Goal: Task Accomplishment & Management: Use online tool/utility

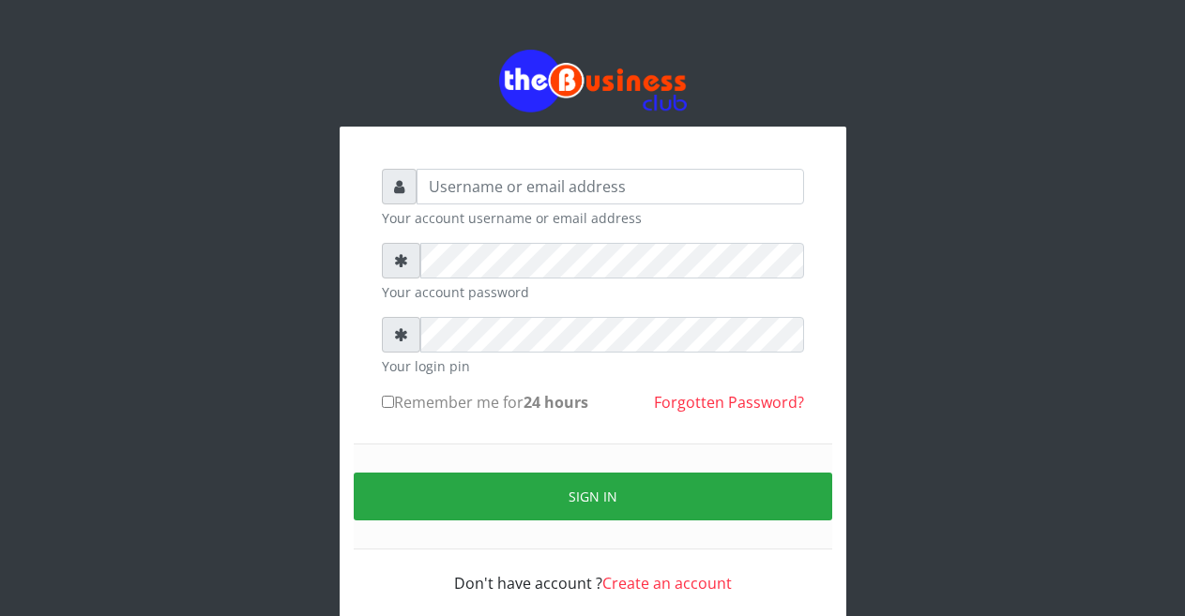
click at [482, 183] on input "text" at bounding box center [610, 187] width 387 height 36
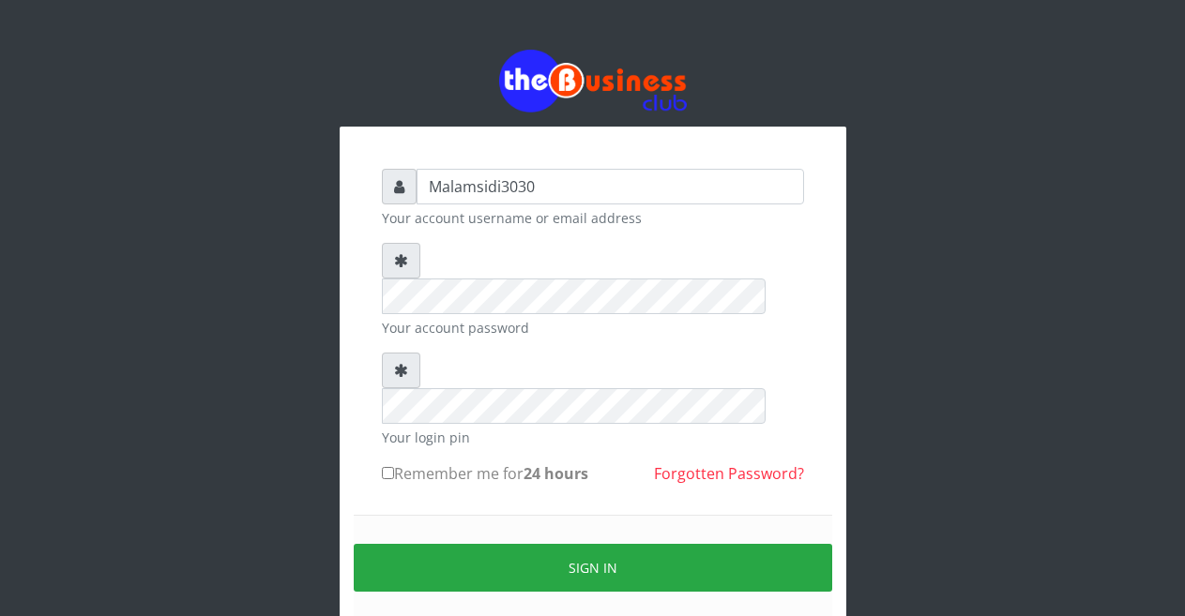
type input "Malamsidi3030"
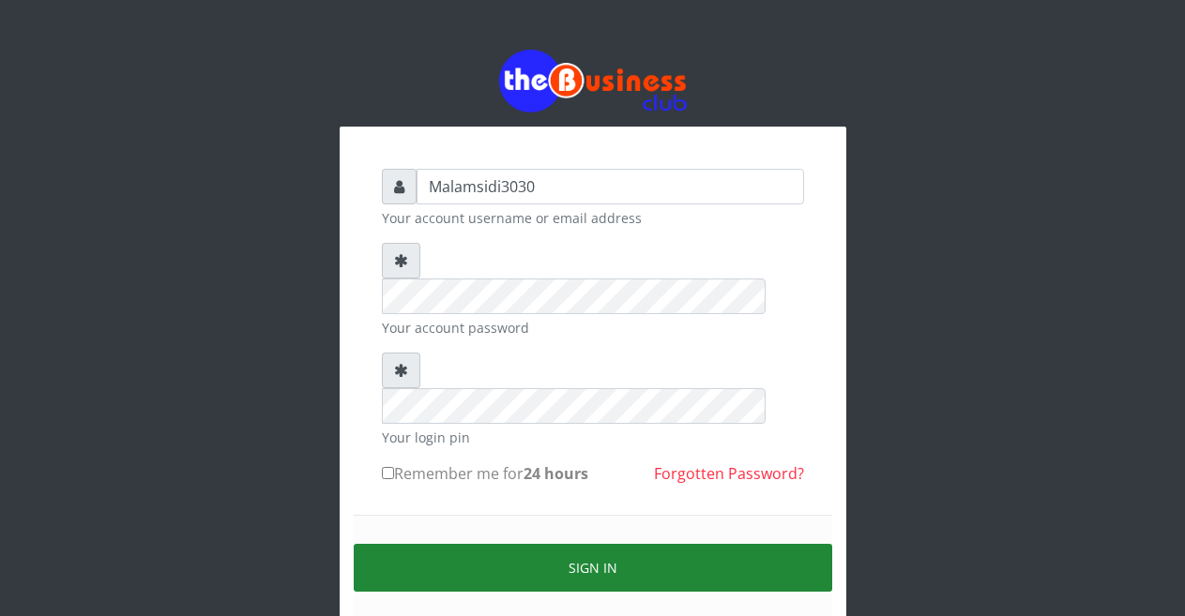
click at [514, 544] on button "Sign in" at bounding box center [593, 568] width 478 height 48
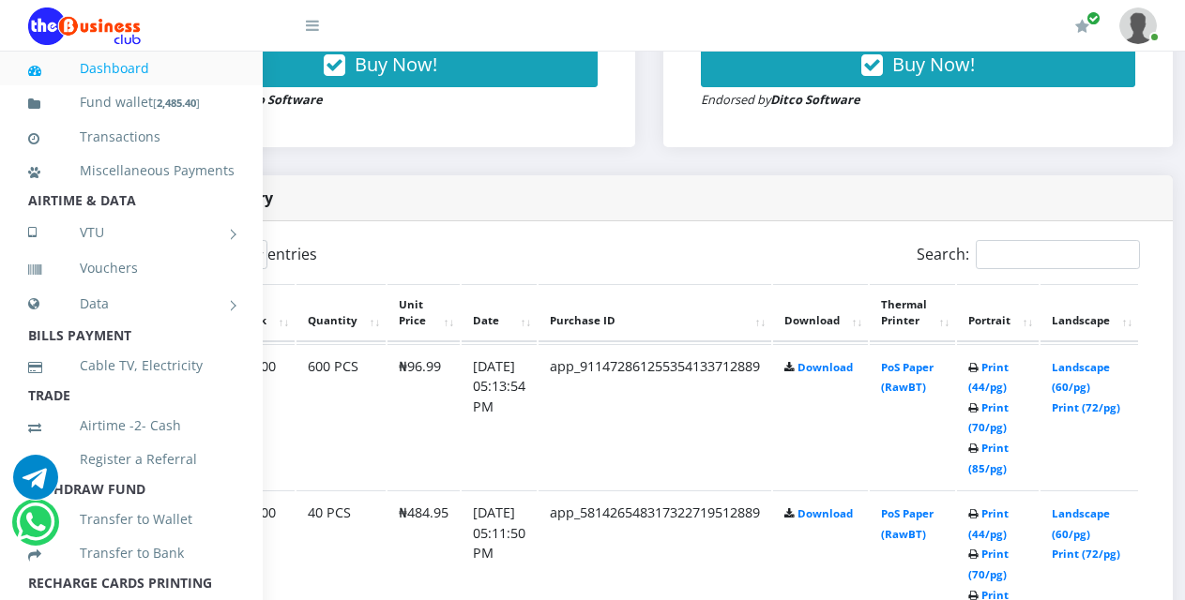
scroll to position [842, 194]
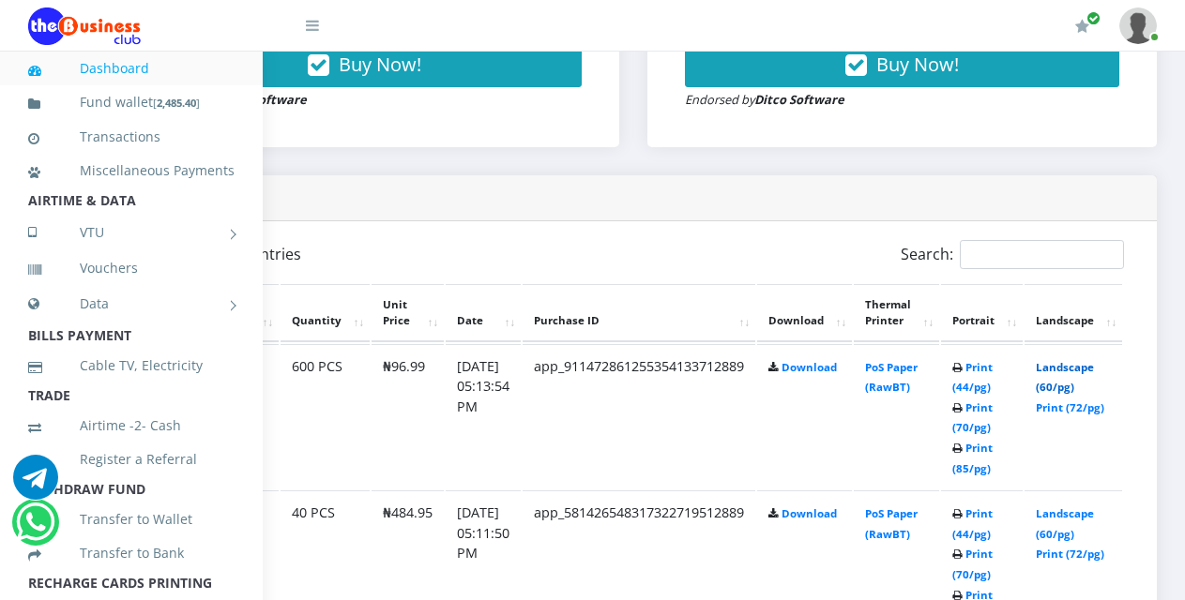
click at [1056, 374] on link "Landscape (60/pg)" at bounding box center [1065, 377] width 58 height 35
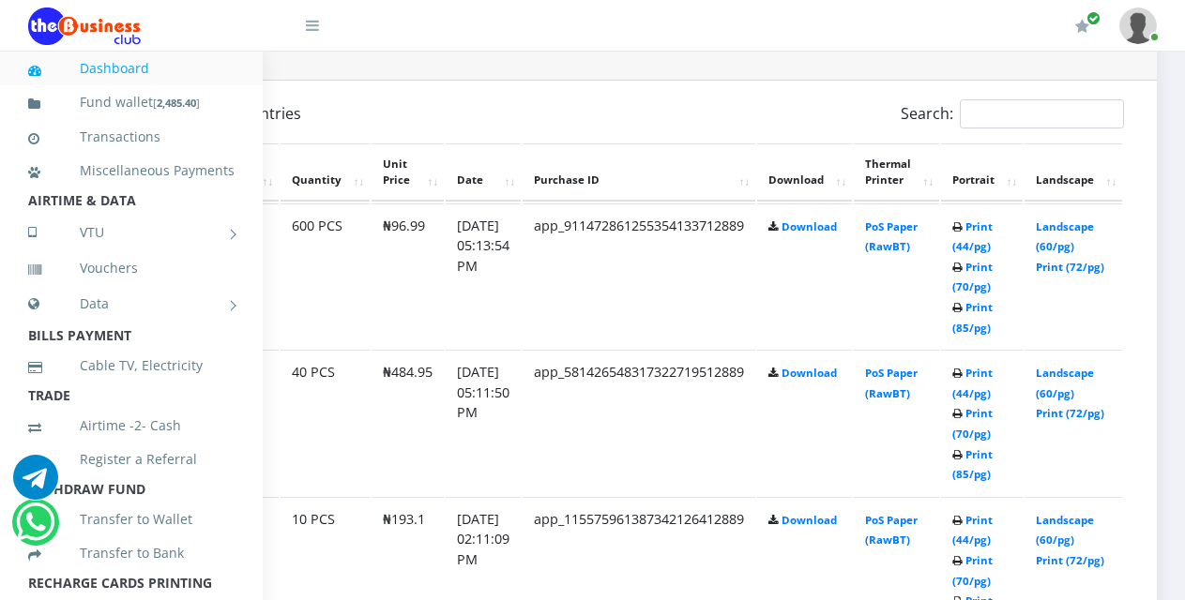
scroll to position [936, 194]
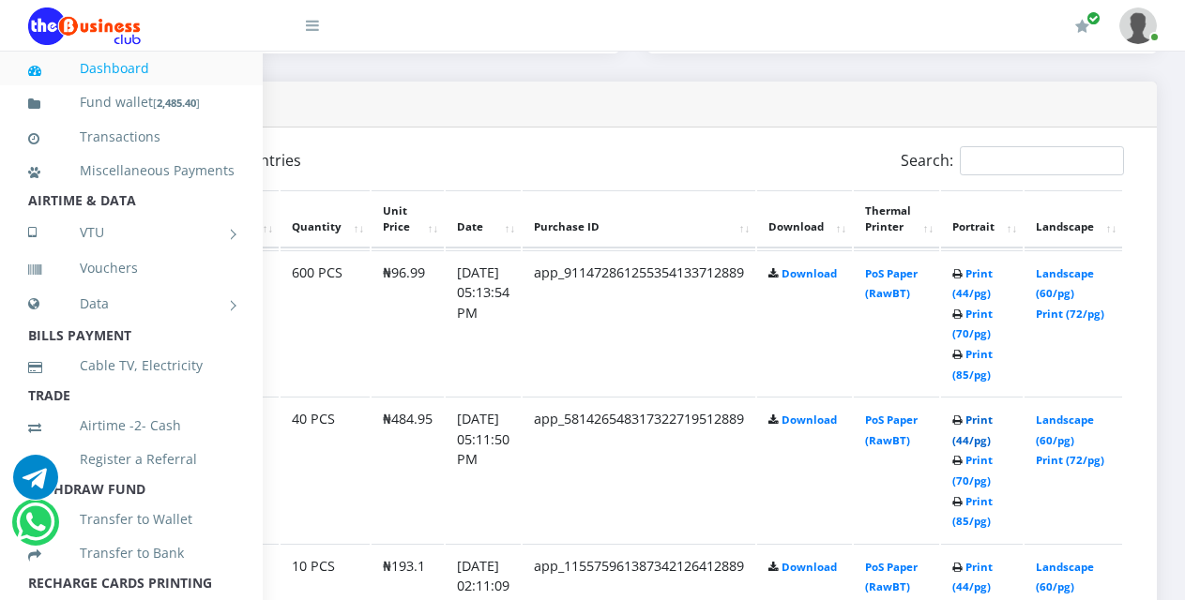
click at [976, 427] on link "Print (44/pg)" at bounding box center [972, 430] width 40 height 35
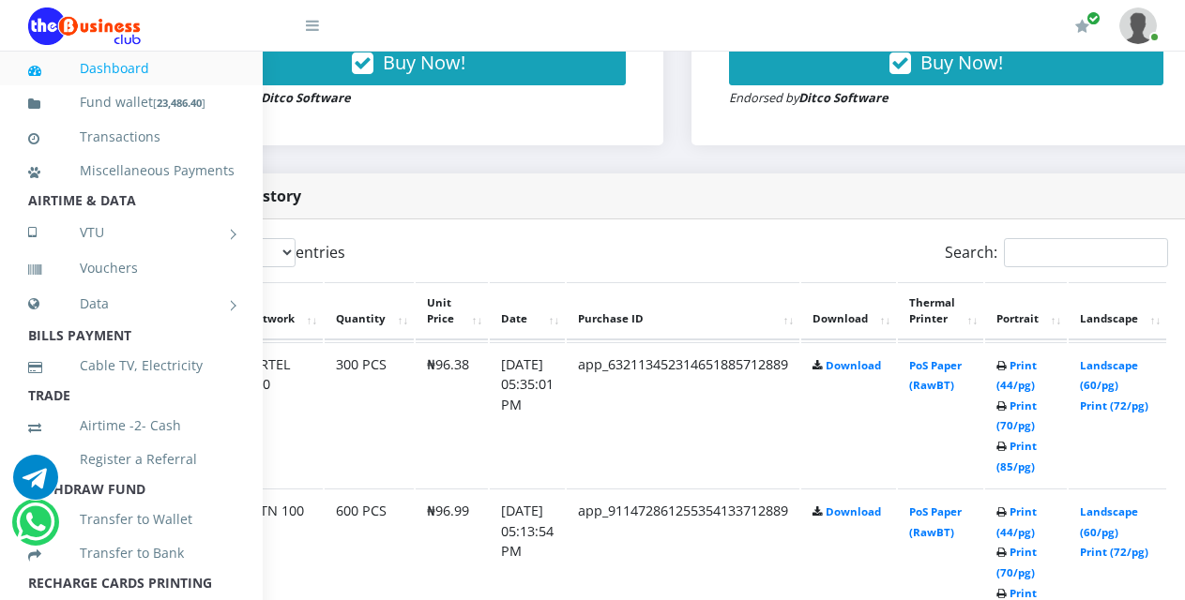
scroll to position [844, 193]
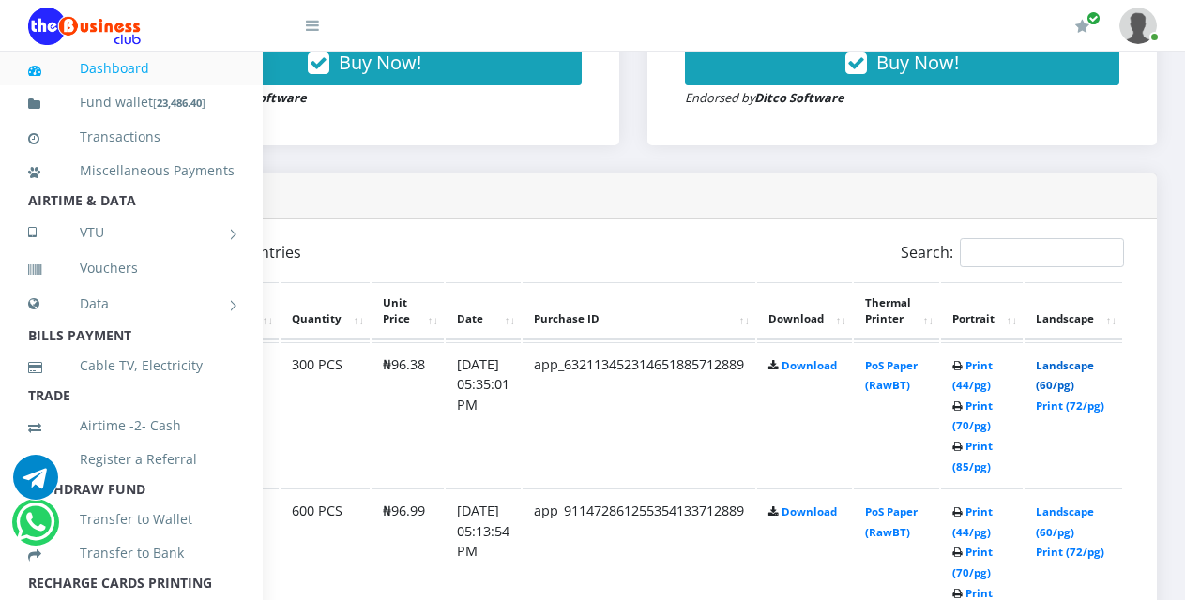
click at [1060, 368] on link "Landscape (60/pg)" at bounding box center [1065, 375] width 58 height 35
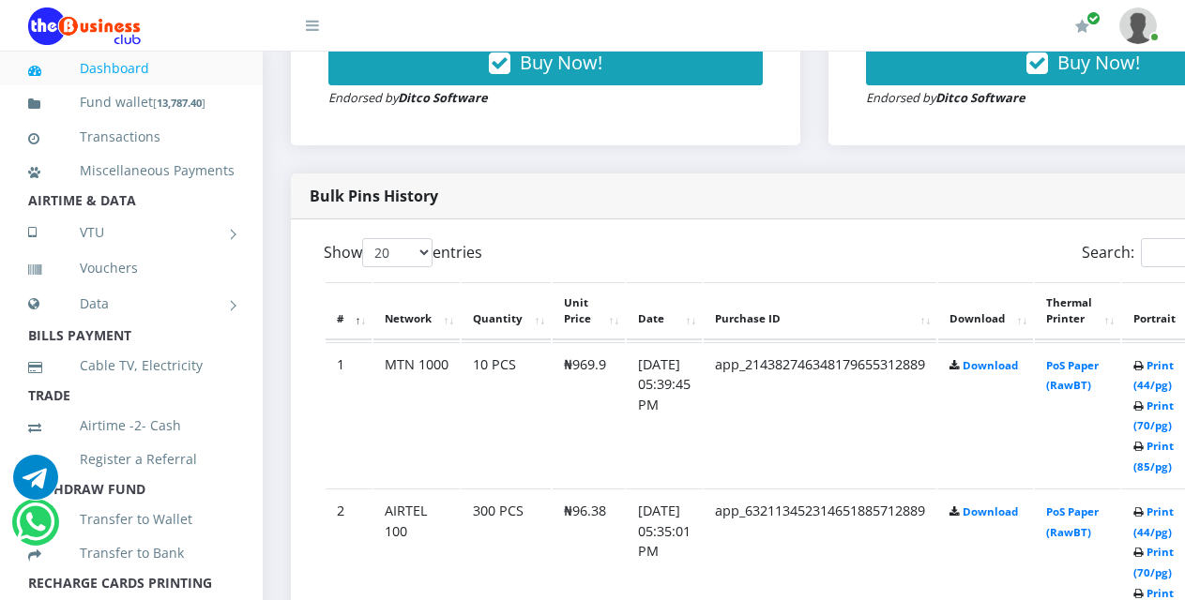
scroll to position [938, 0]
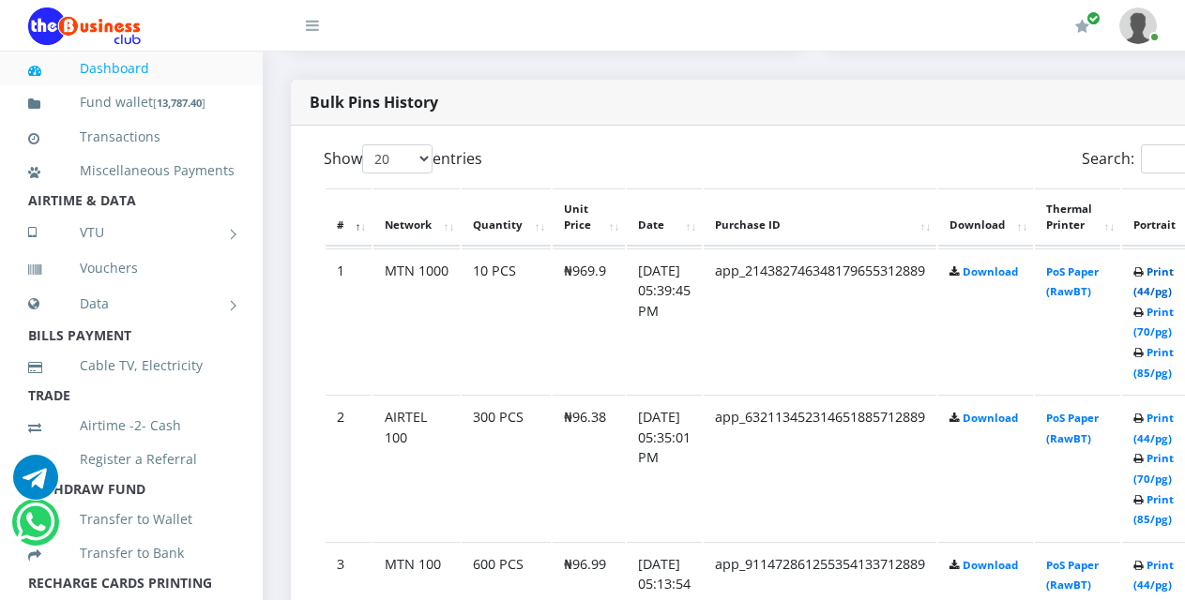
click at [1169, 281] on link "Print (44/pg)" at bounding box center [1153, 282] width 40 height 35
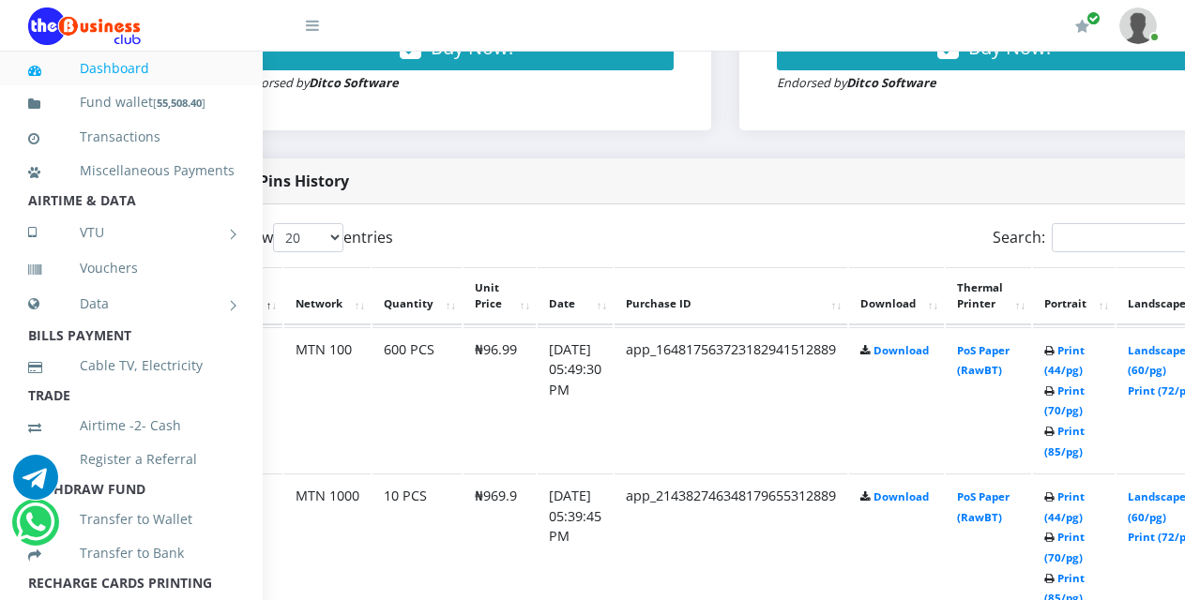
scroll to position [859, 97]
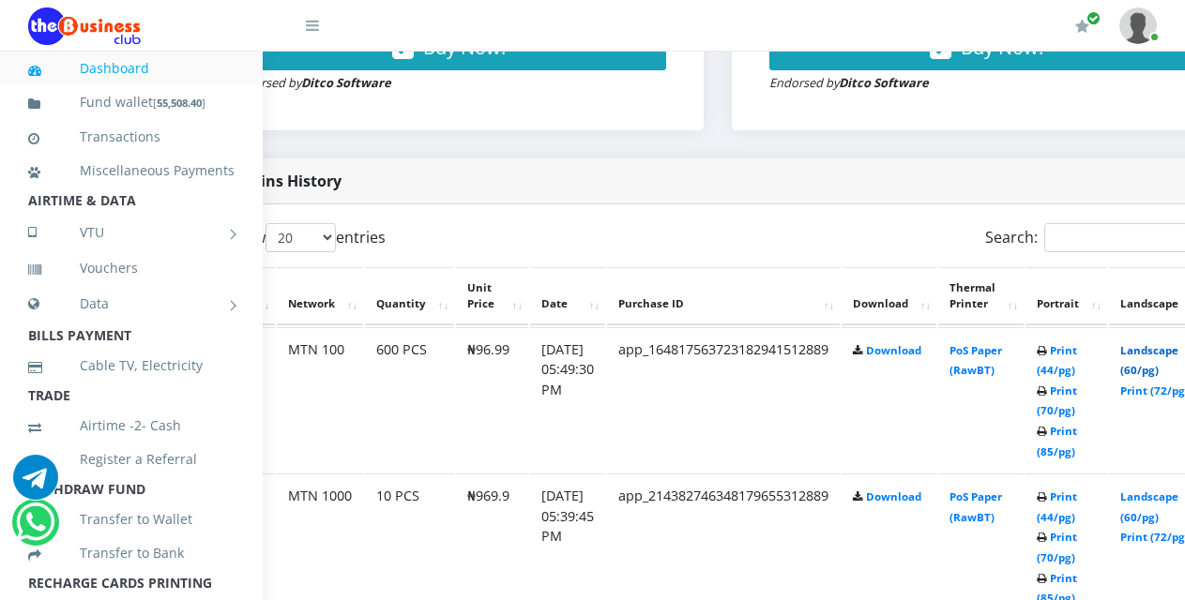
click at [1161, 346] on link "Landscape (60/pg)" at bounding box center [1149, 360] width 58 height 35
click at [1158, 353] on link "Landscape (60/pg)" at bounding box center [1149, 360] width 58 height 35
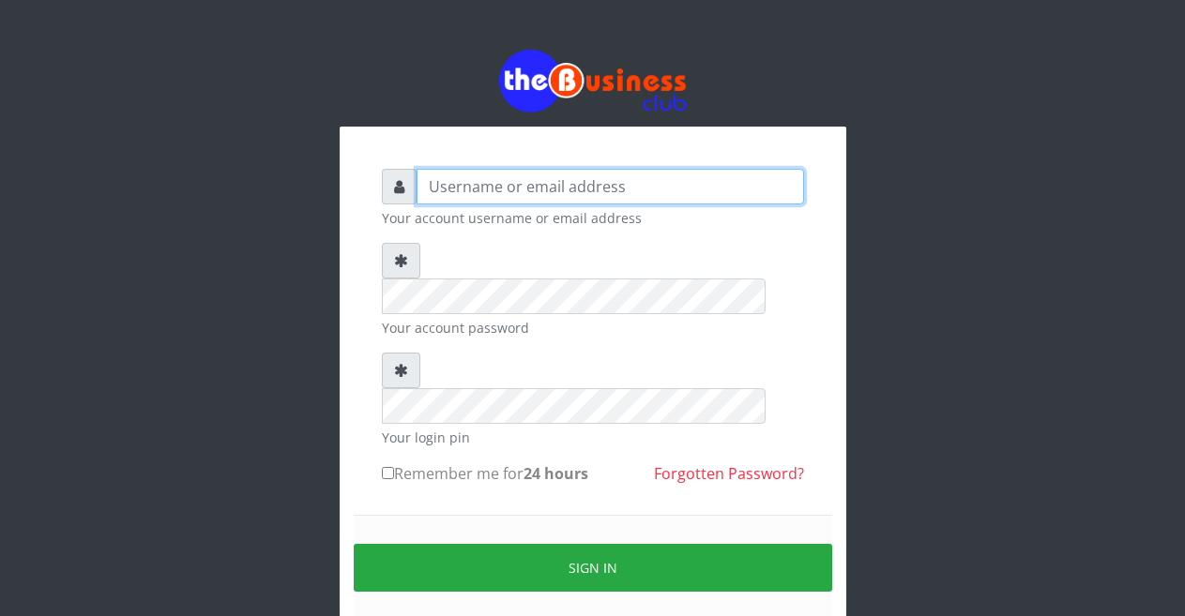
click at [497, 187] on input "text" at bounding box center [610, 187] width 387 height 36
type input "Malamsidi3030"
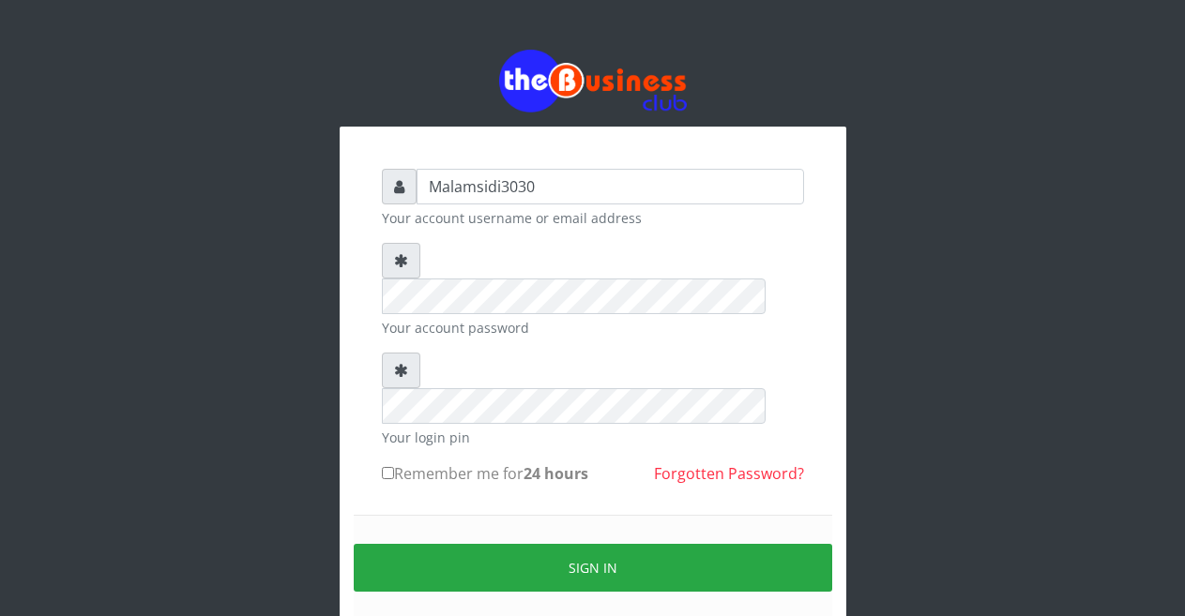
click at [530, 515] on div "Sign in" at bounding box center [593, 568] width 478 height 106
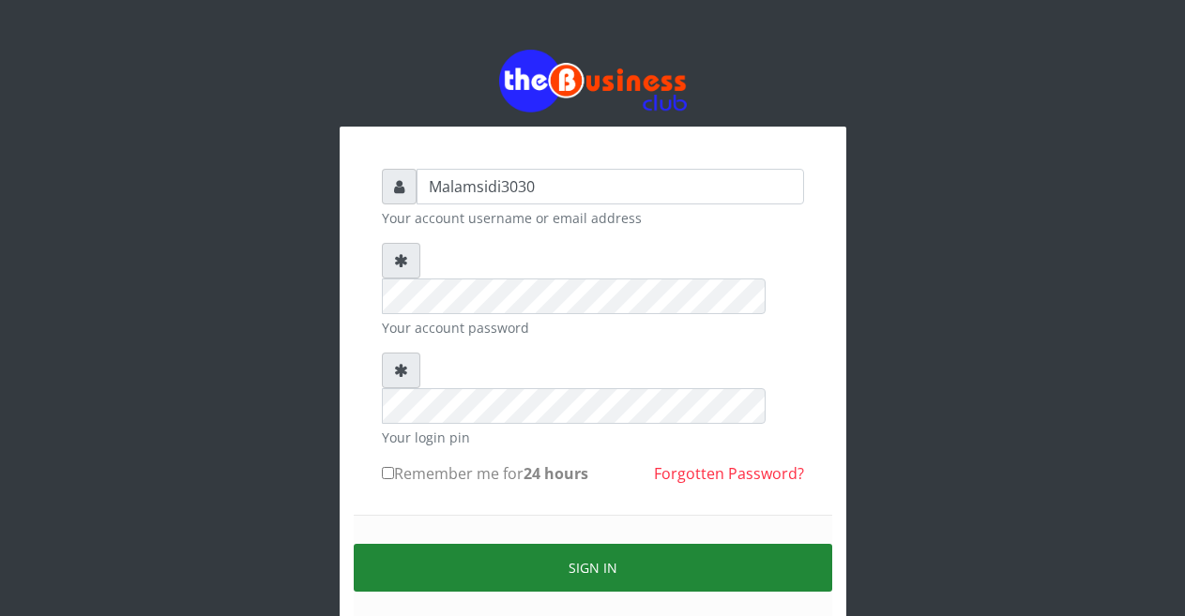
click at [530, 544] on button "Sign in" at bounding box center [593, 568] width 478 height 48
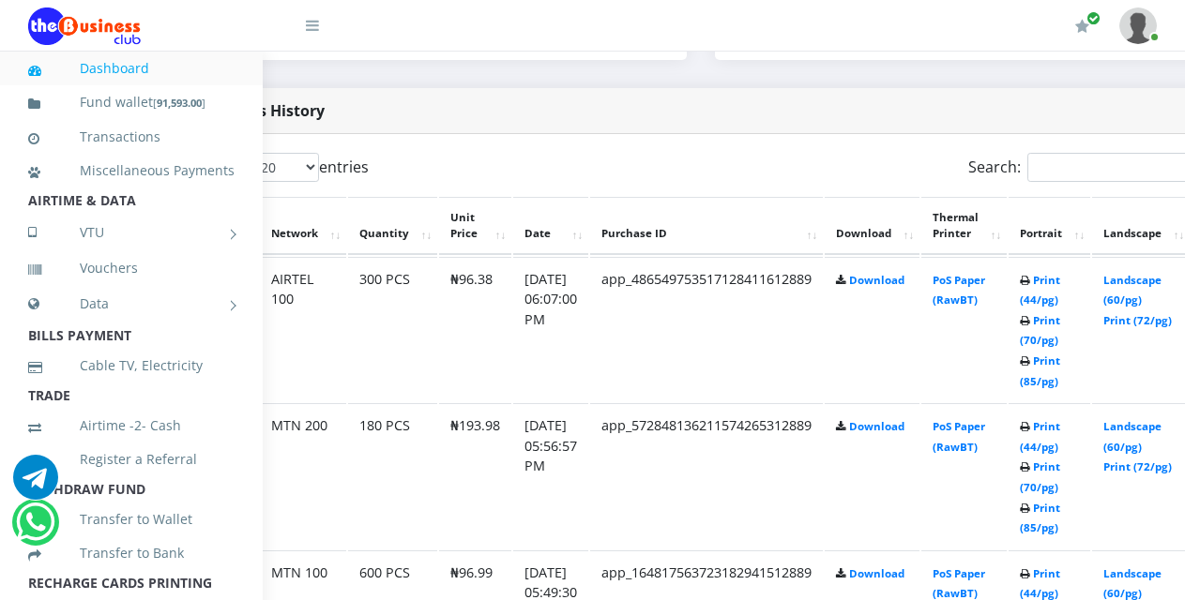
scroll to position [930, 184]
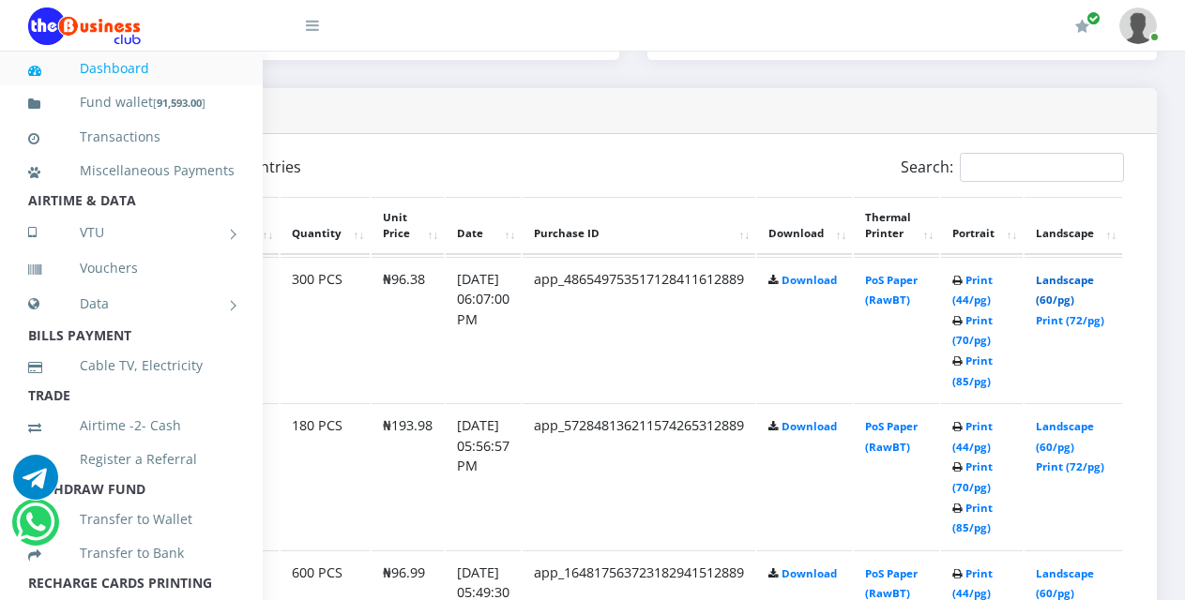
click at [1070, 285] on link "Landscape (60/pg)" at bounding box center [1065, 290] width 58 height 35
click at [1071, 280] on link "Landscape (60/pg)" at bounding box center [1065, 290] width 58 height 35
click at [987, 285] on link "Print (44/pg)" at bounding box center [972, 290] width 40 height 35
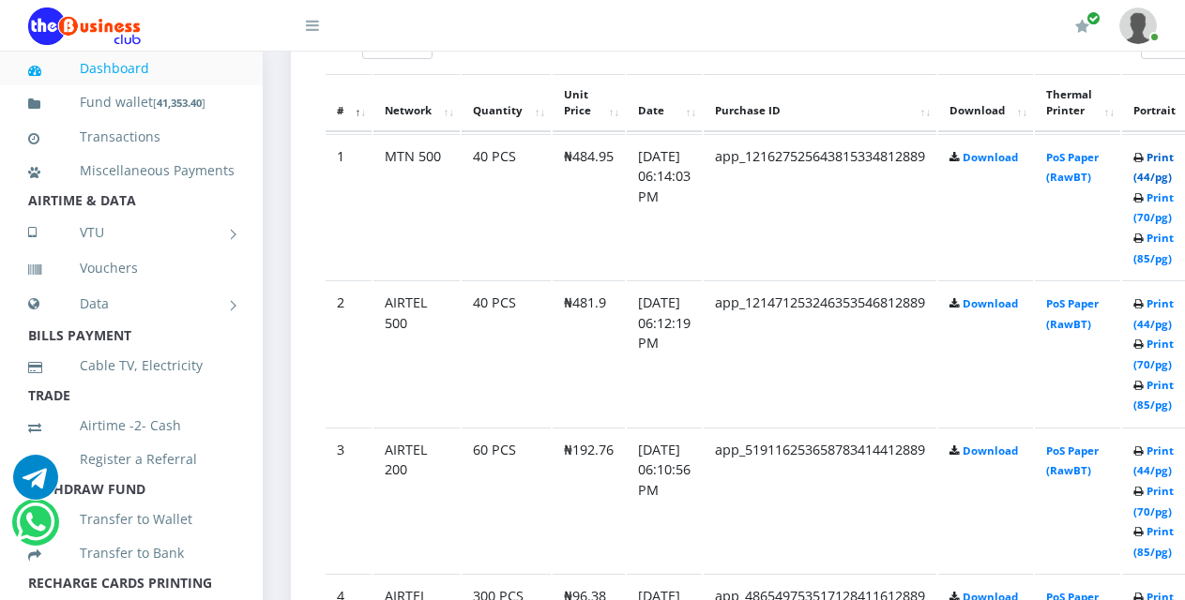
click at [1172, 165] on link "Print (44/pg)" at bounding box center [1153, 167] width 40 height 35
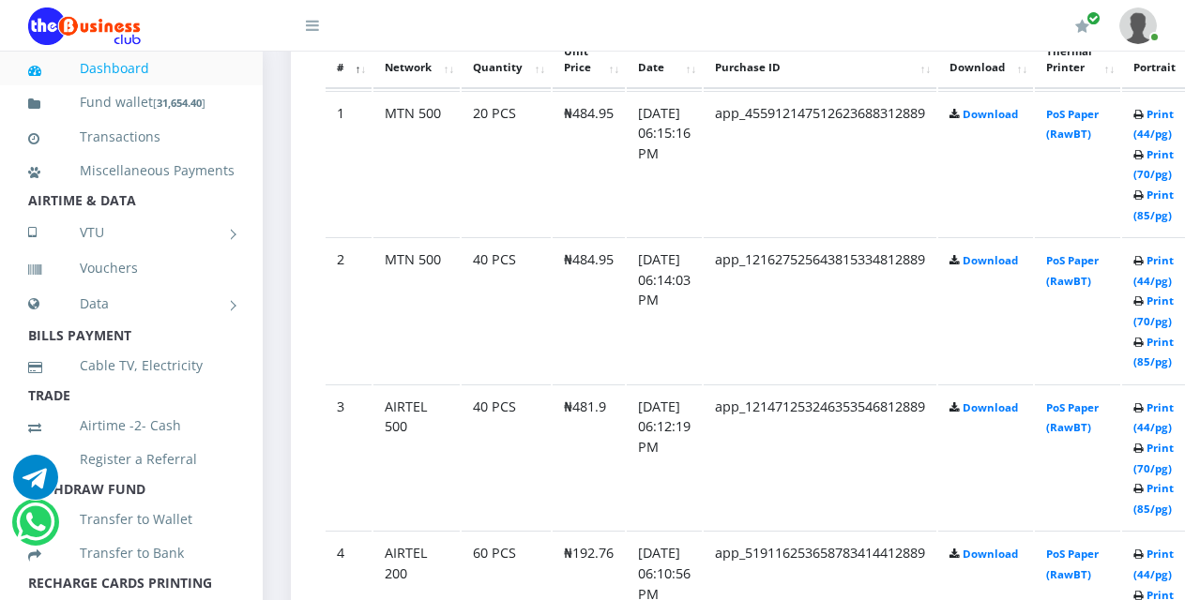
scroll to position [1053, 0]
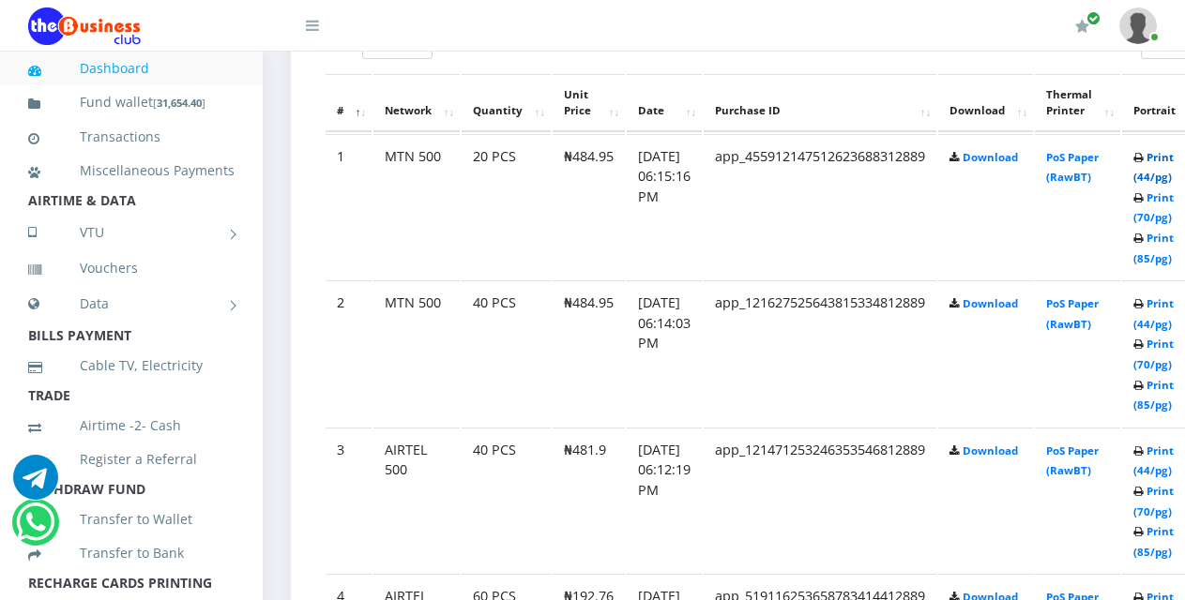
click at [1168, 161] on link "Print (44/pg)" at bounding box center [1153, 167] width 40 height 35
